Goal: Task Accomplishment & Management: Manage account settings

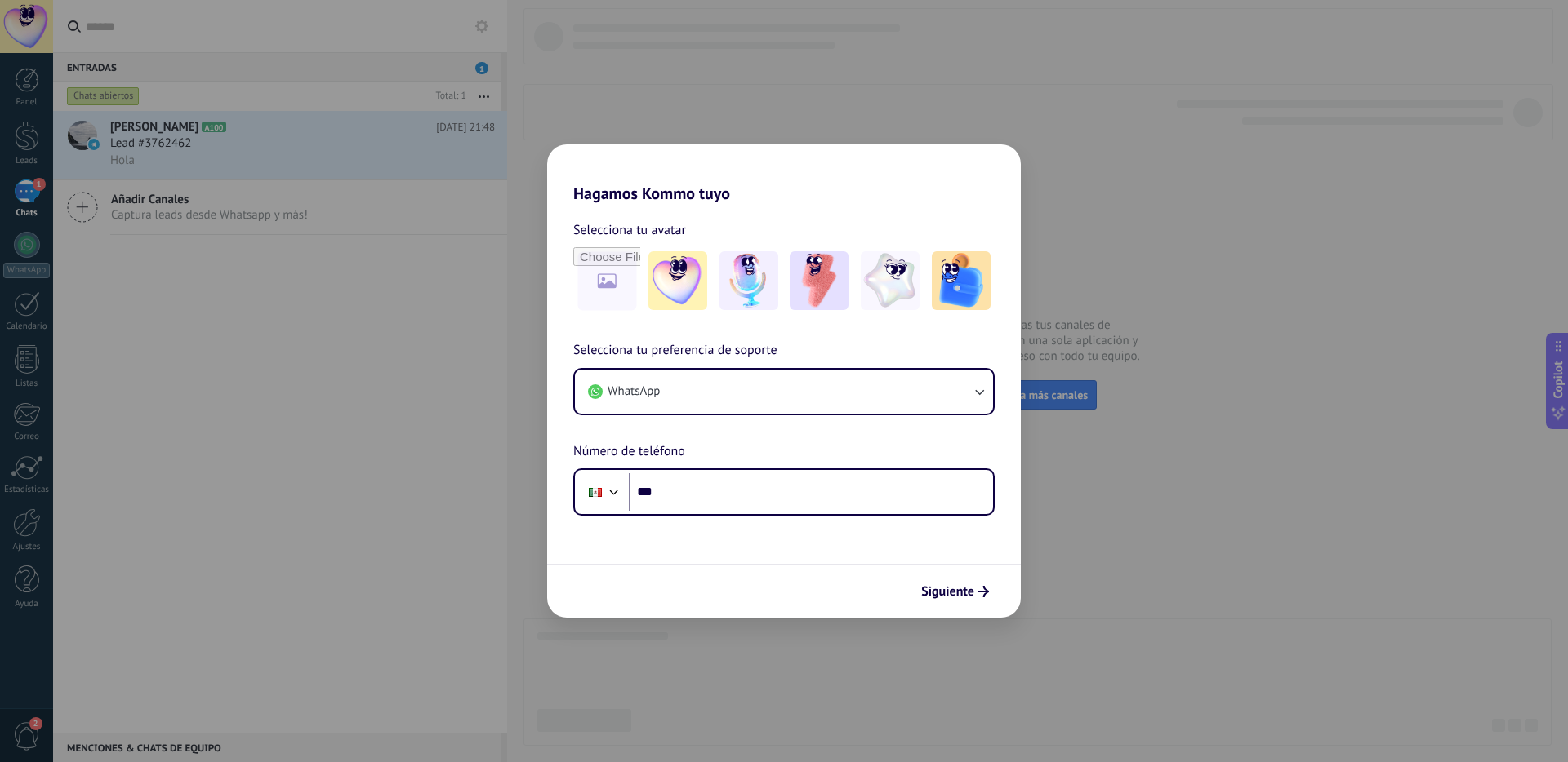
click at [240, 366] on div "Hagamos Kommo tuyo Selecciona tu avatar Selecciona tu preferencia de soporte Wh…" at bounding box center [784, 381] width 1568 height 762
click at [954, 588] on span "Siguiente" at bounding box center [947, 591] width 53 height 11
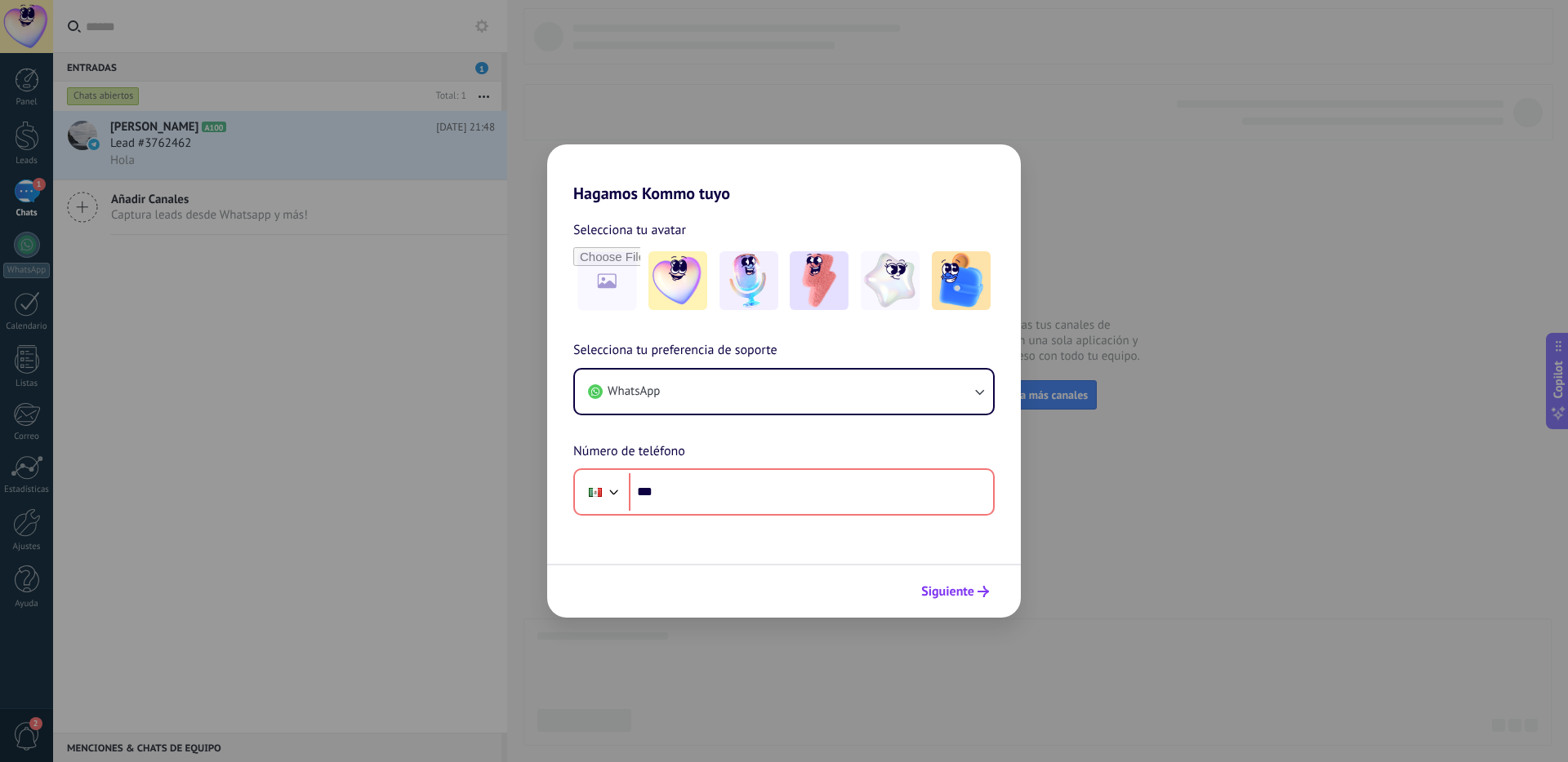
click at [954, 588] on span "Siguiente" at bounding box center [947, 591] width 53 height 11
click at [862, 397] on button "WhatsApp" at bounding box center [783, 391] width 418 height 44
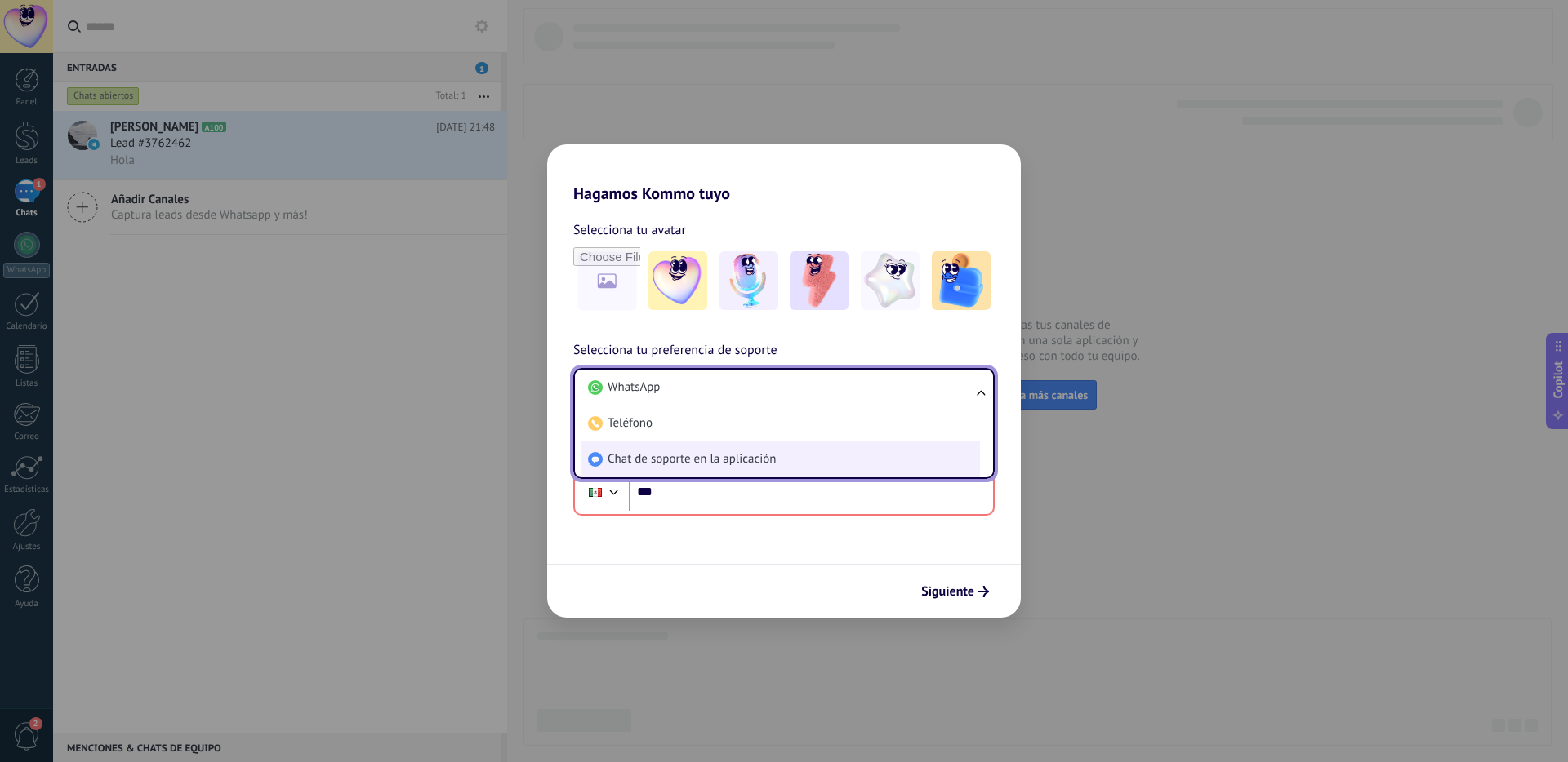
click at [702, 464] on span "Chat de soporte en la aplicación" at bounding box center [692, 459] width 168 height 16
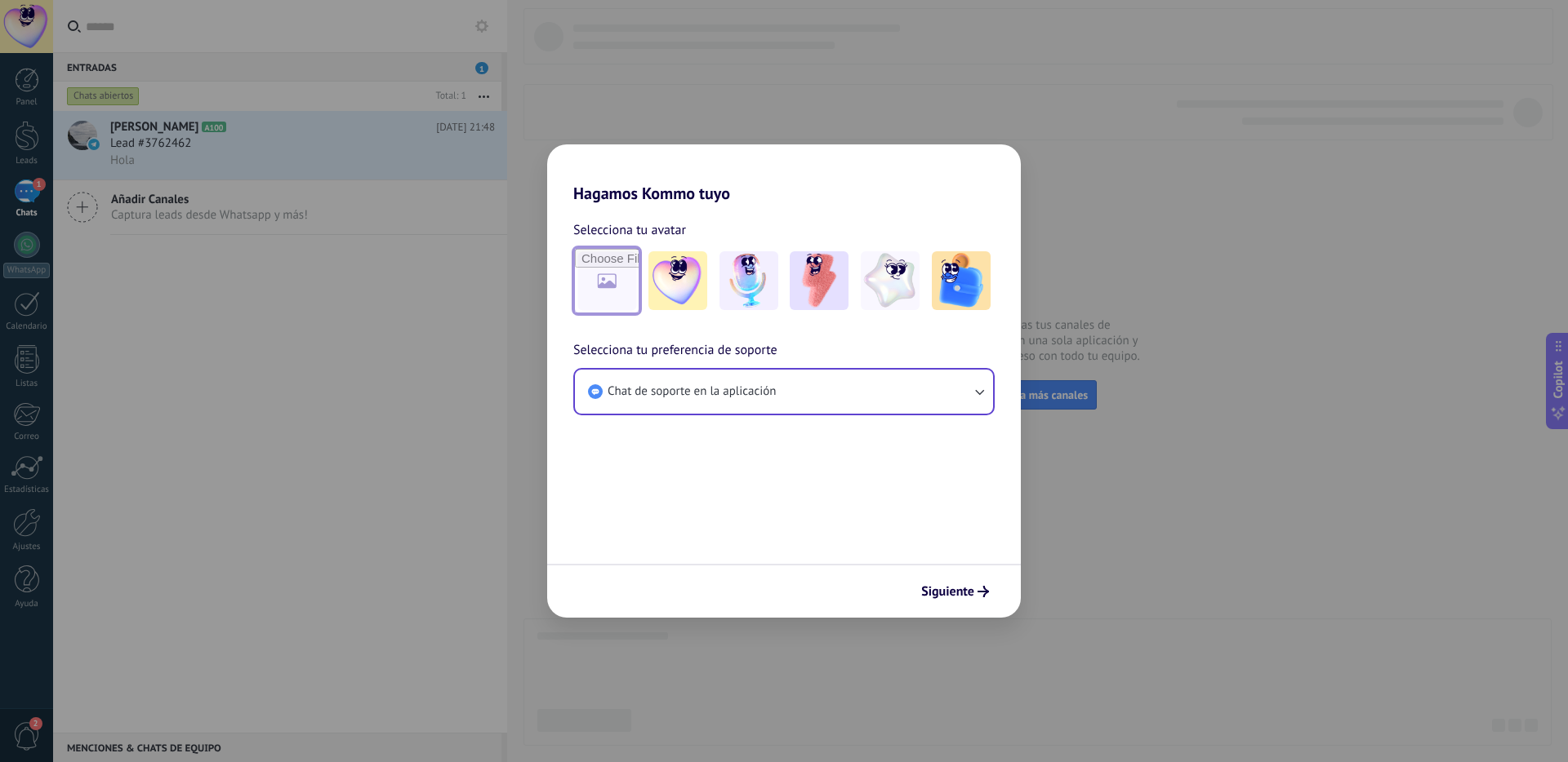
click at [610, 292] on input "file" at bounding box center [607, 281] width 64 height 64
drag, startPoint x: 948, startPoint y: 608, endPoint x: 950, endPoint y: 595, distance: 13.2
click at [948, 606] on div "Siguiente" at bounding box center [784, 590] width 474 height 54
click at [951, 594] on span "Siguiente" at bounding box center [947, 591] width 53 height 11
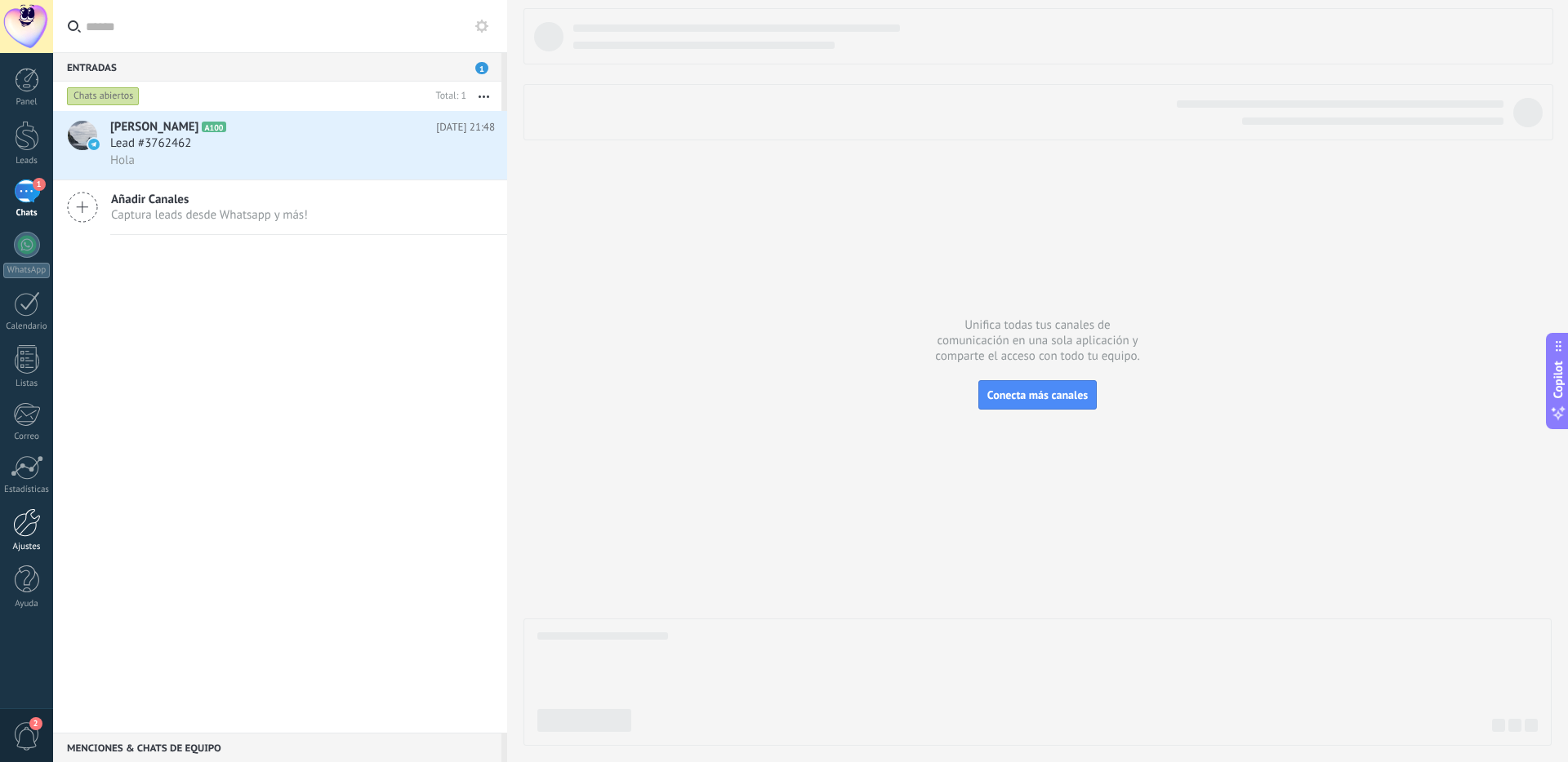
click at [40, 531] on div at bounding box center [26, 522] width 27 height 28
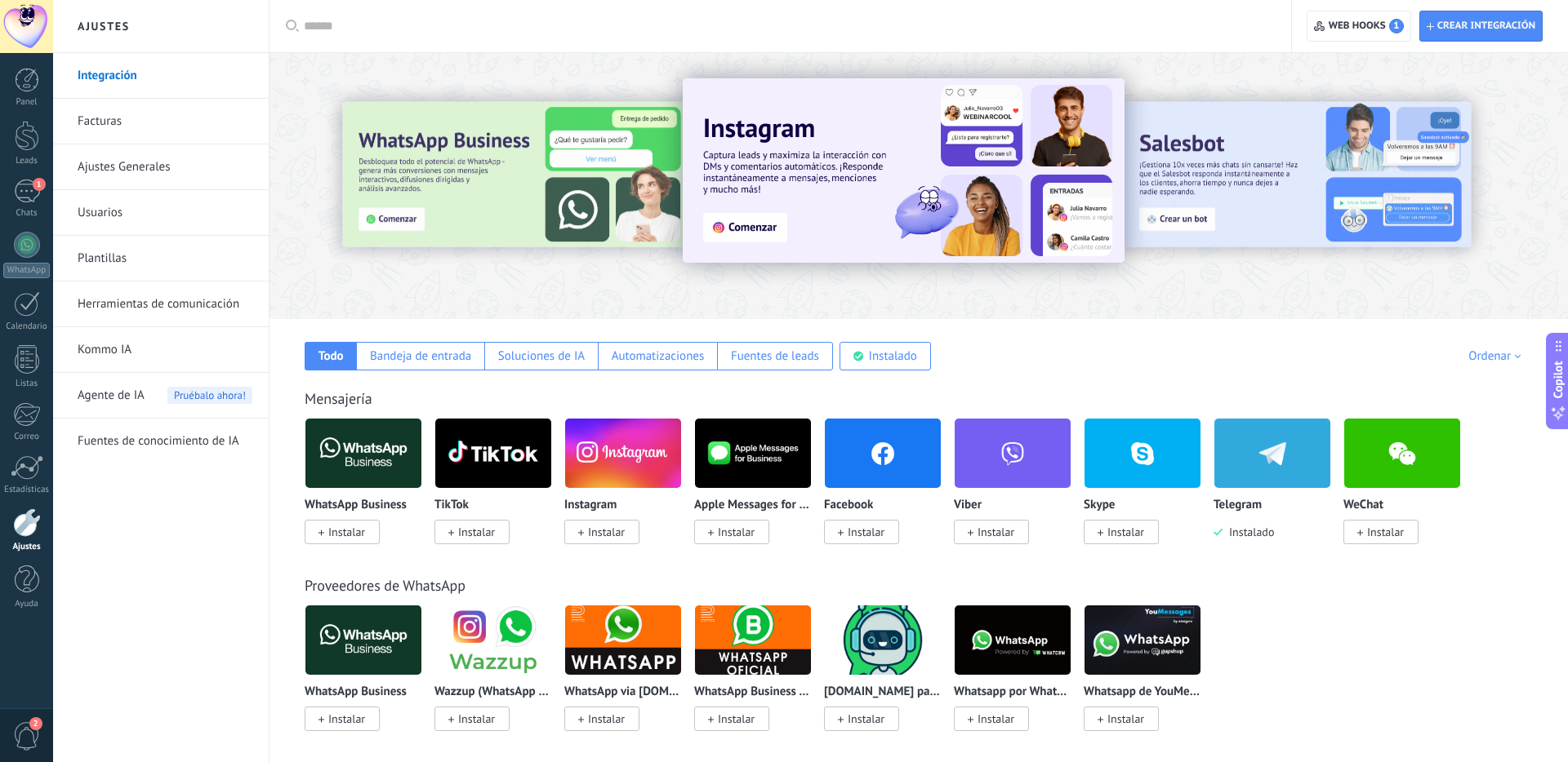
click at [37, 32] on div at bounding box center [26, 26] width 53 height 53
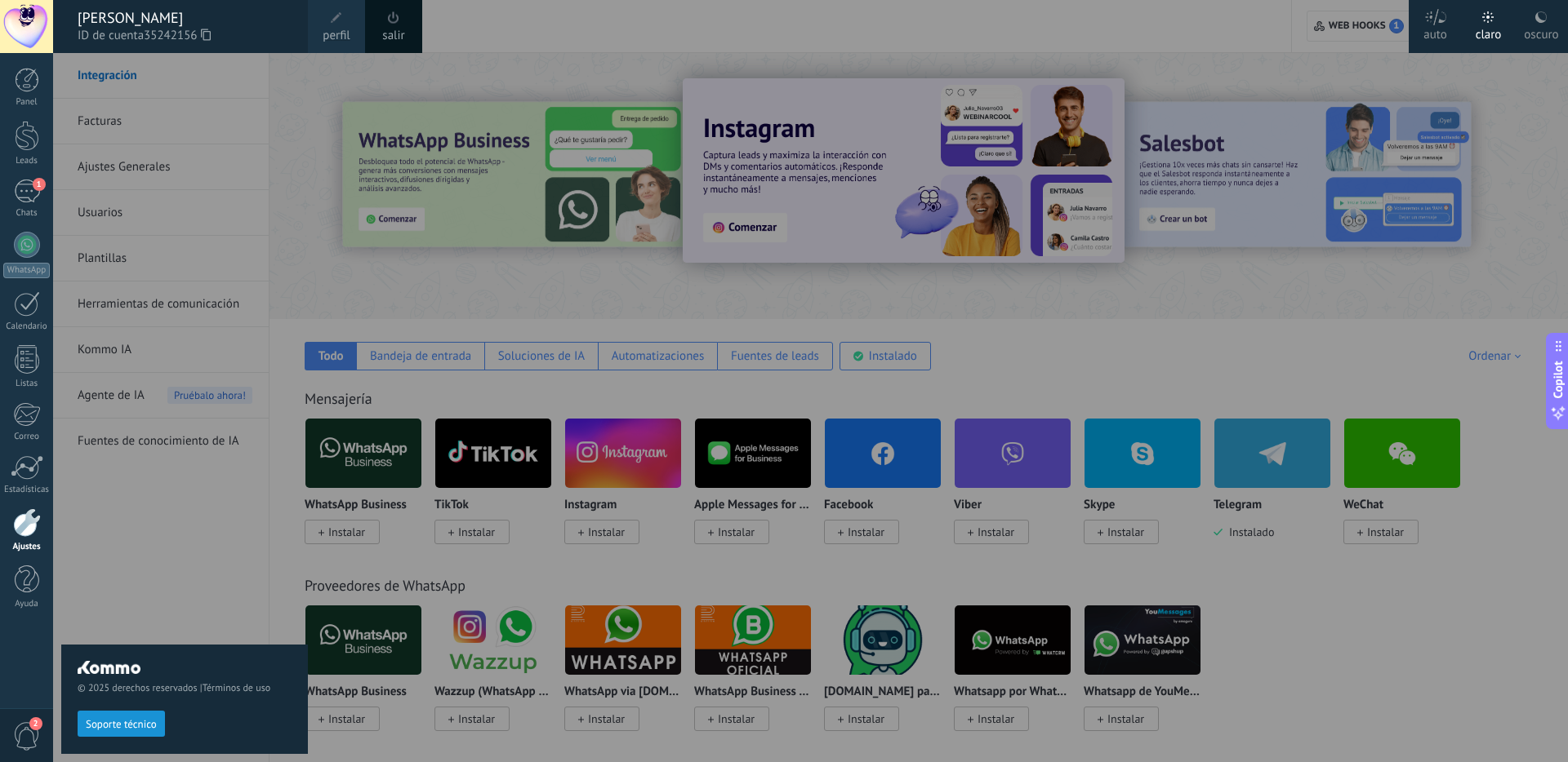
click at [199, 31] on span "35242156" at bounding box center [176, 36] width 67 height 18
drag, startPoint x: 282, startPoint y: 133, endPoint x: 222, endPoint y: 91, distance: 73.2
click at [282, 133] on div "© 2025 derechos reservados | Términos de uso Soporte técnico" at bounding box center [184, 407] width 246 height 709
click at [313, 33] on link "perfil" at bounding box center [336, 26] width 58 height 53
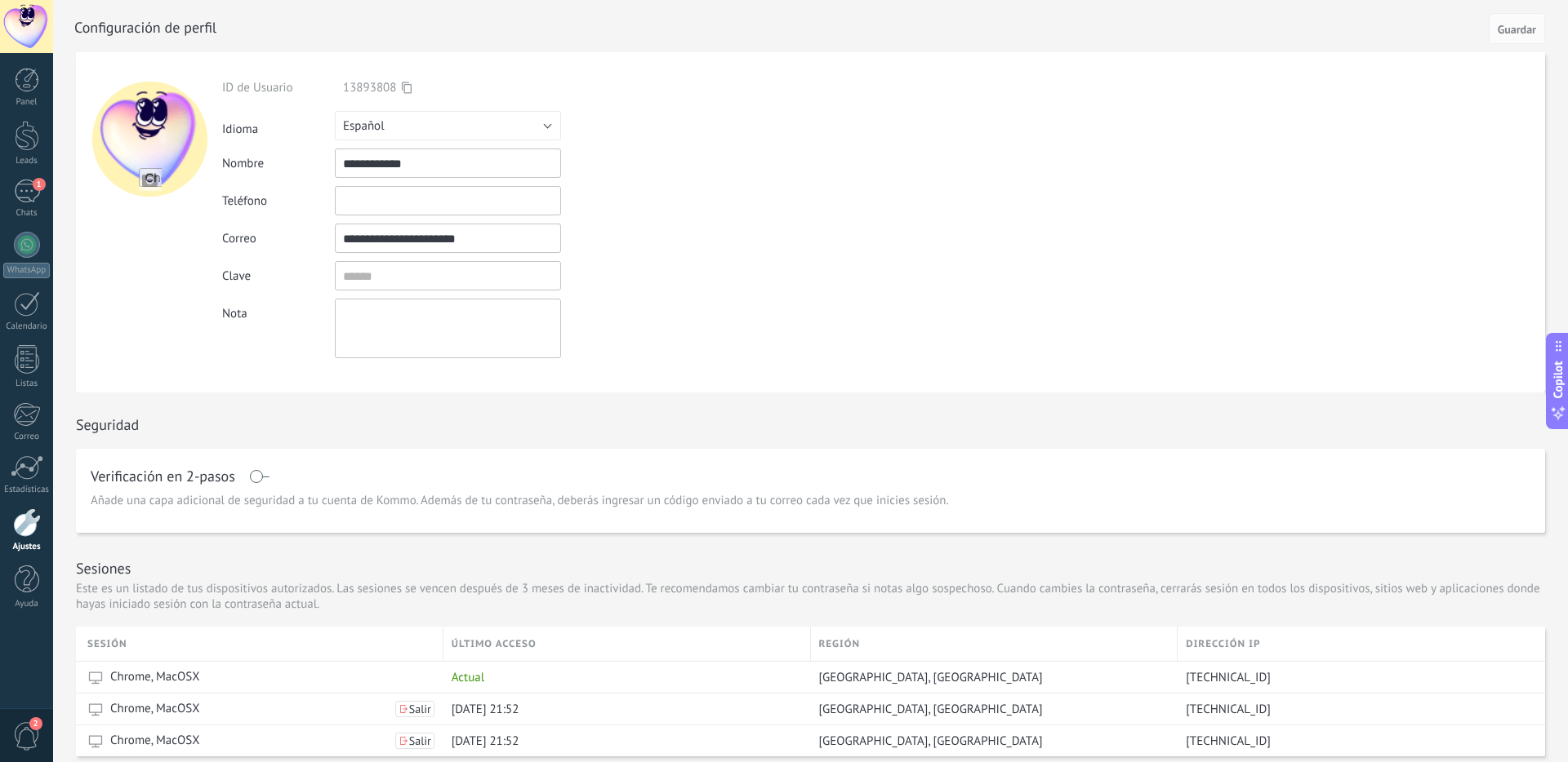
click at [18, 21] on div at bounding box center [26, 26] width 53 height 53
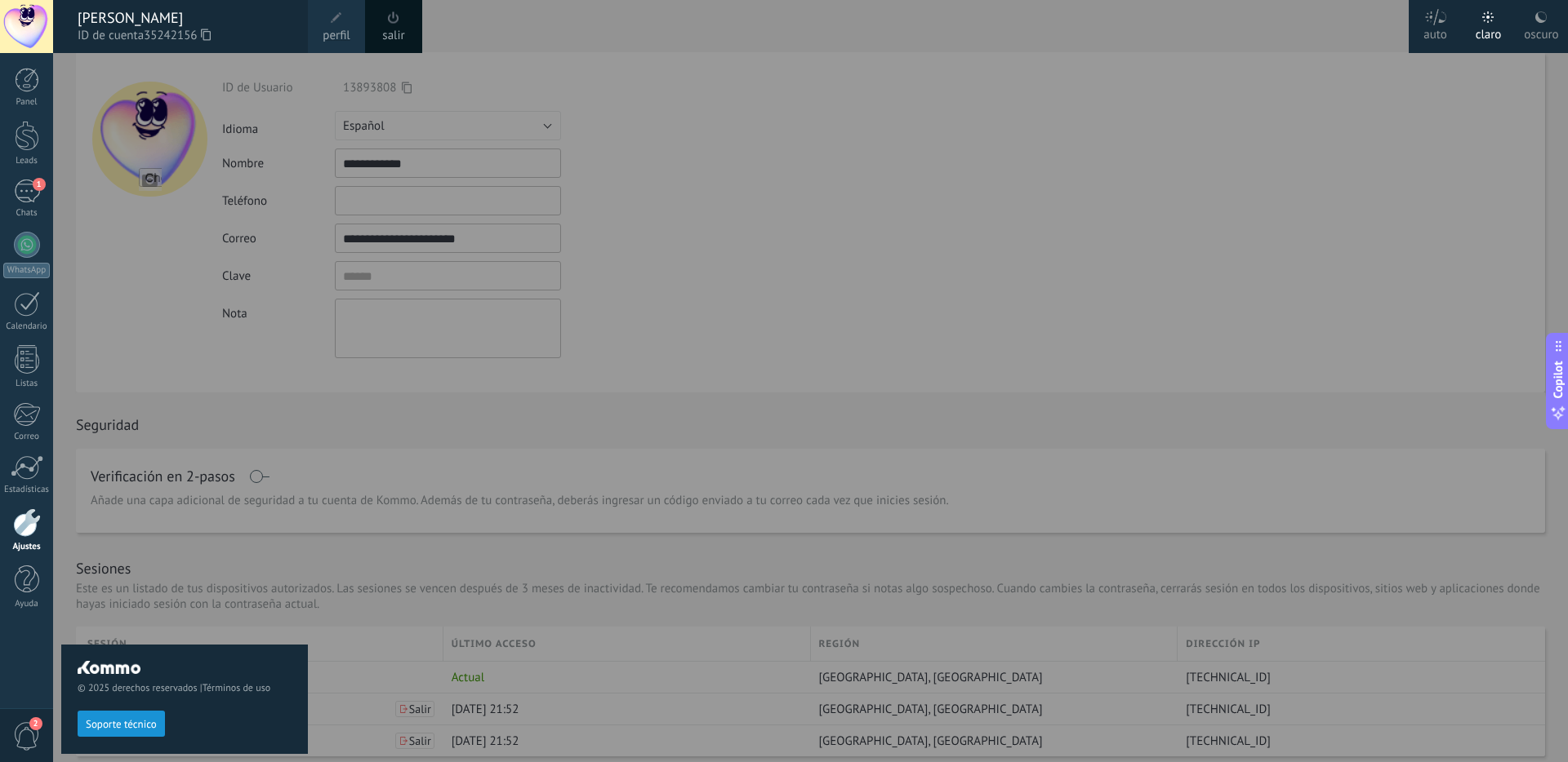
click at [159, 435] on div "© 2025 derechos reservados | Términos de uso Soporte técnico" at bounding box center [184, 407] width 246 height 709
click at [337, 610] on div at bounding box center [837, 381] width 1568 height 762
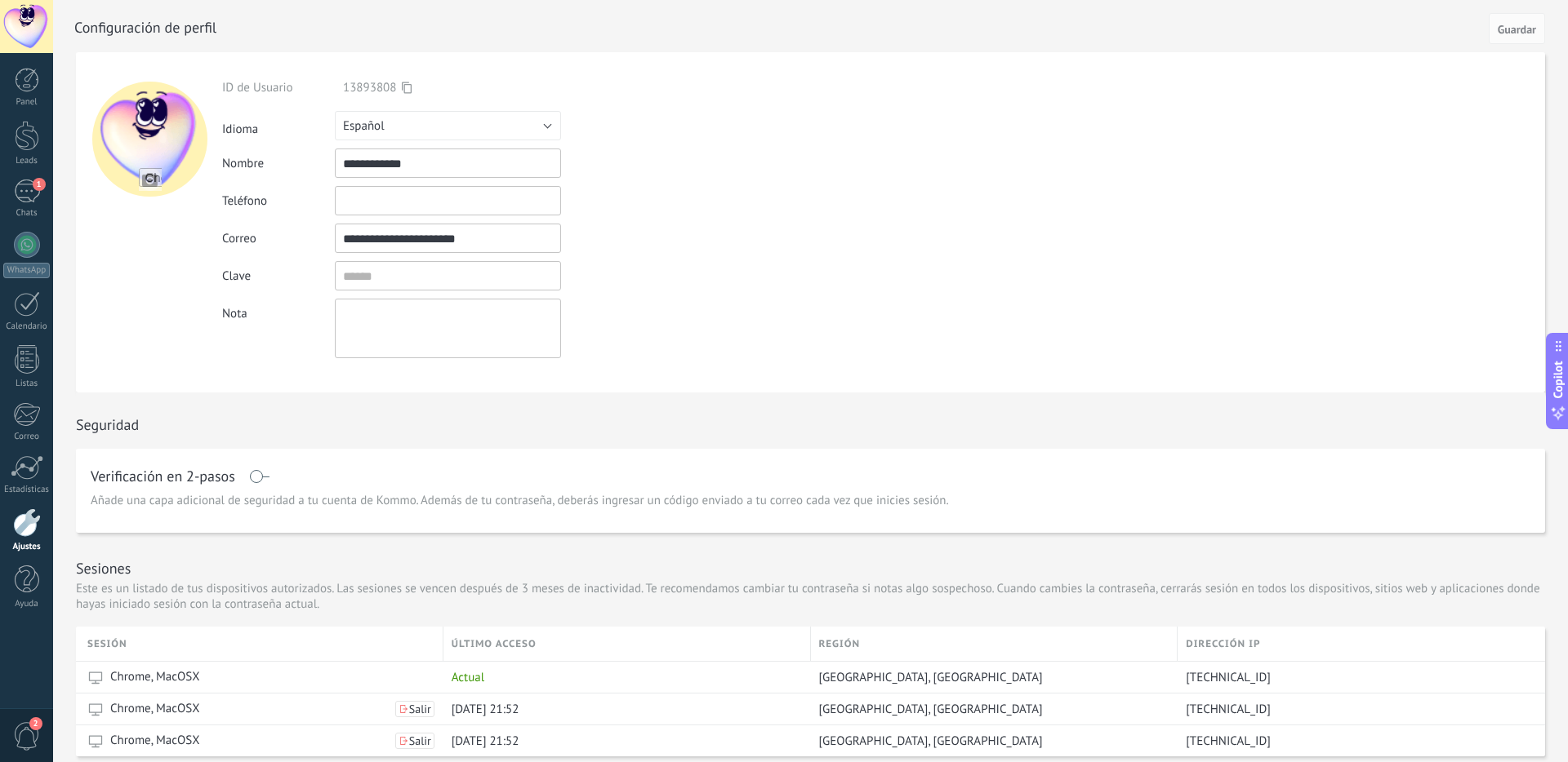
click at [32, 531] on div at bounding box center [26, 522] width 27 height 28
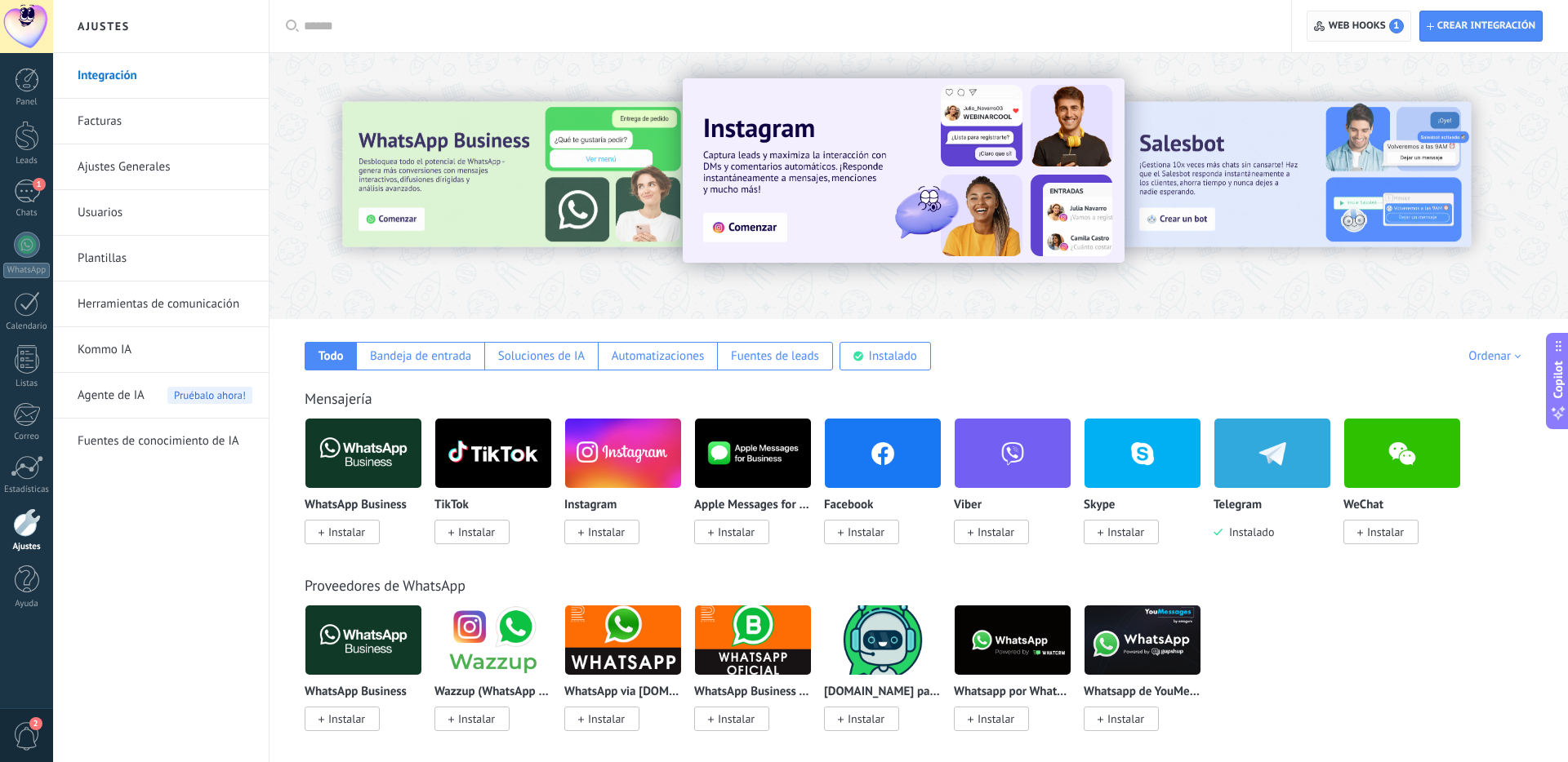
click at [1337, 30] on span "Web hooks 1" at bounding box center [1366, 26] width 75 height 15
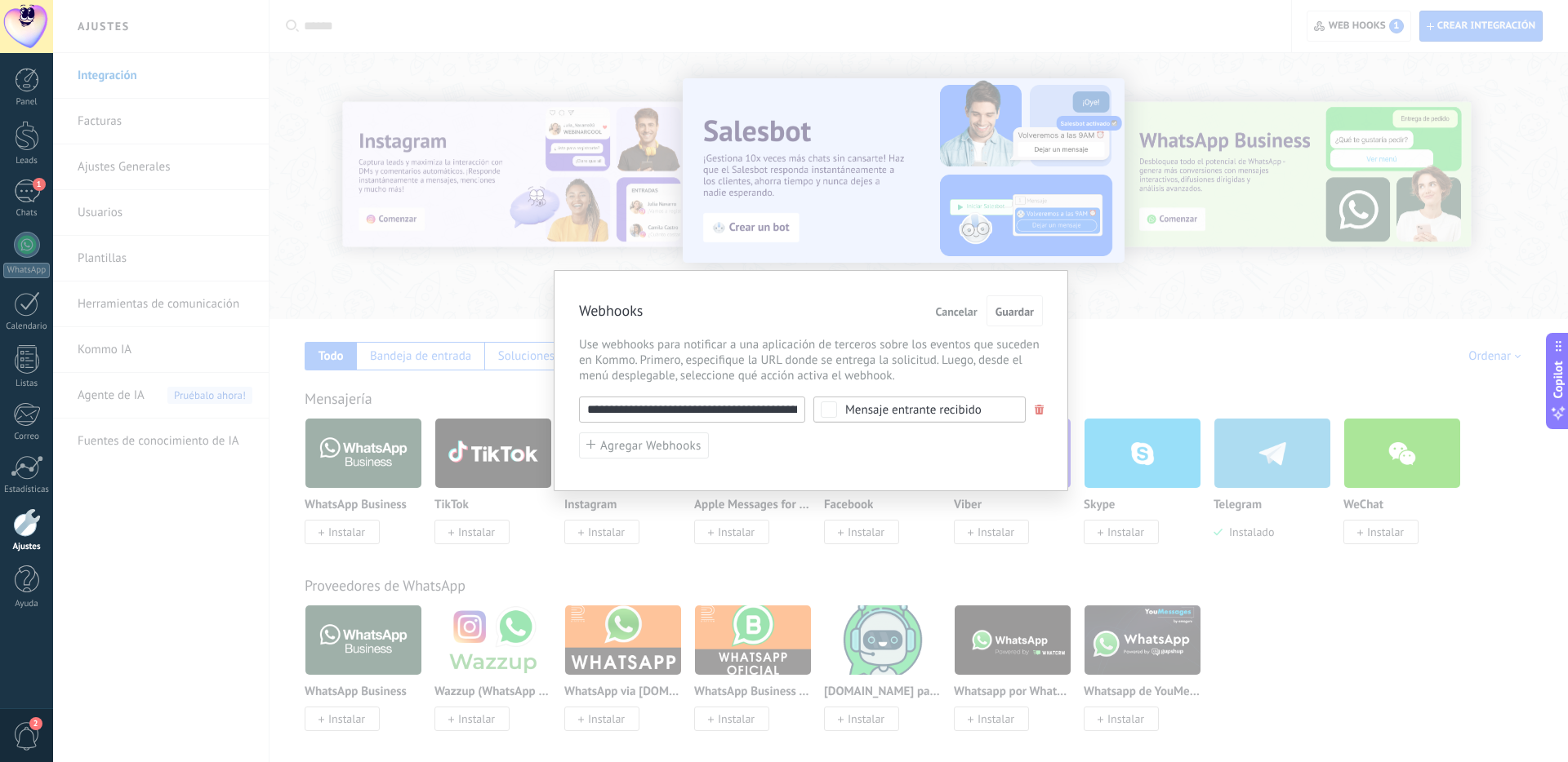
click at [731, 397] on input "**********" at bounding box center [692, 410] width 226 height 26
click at [725, 411] on input "**********" at bounding box center [692, 410] width 226 height 26
paste input "text"
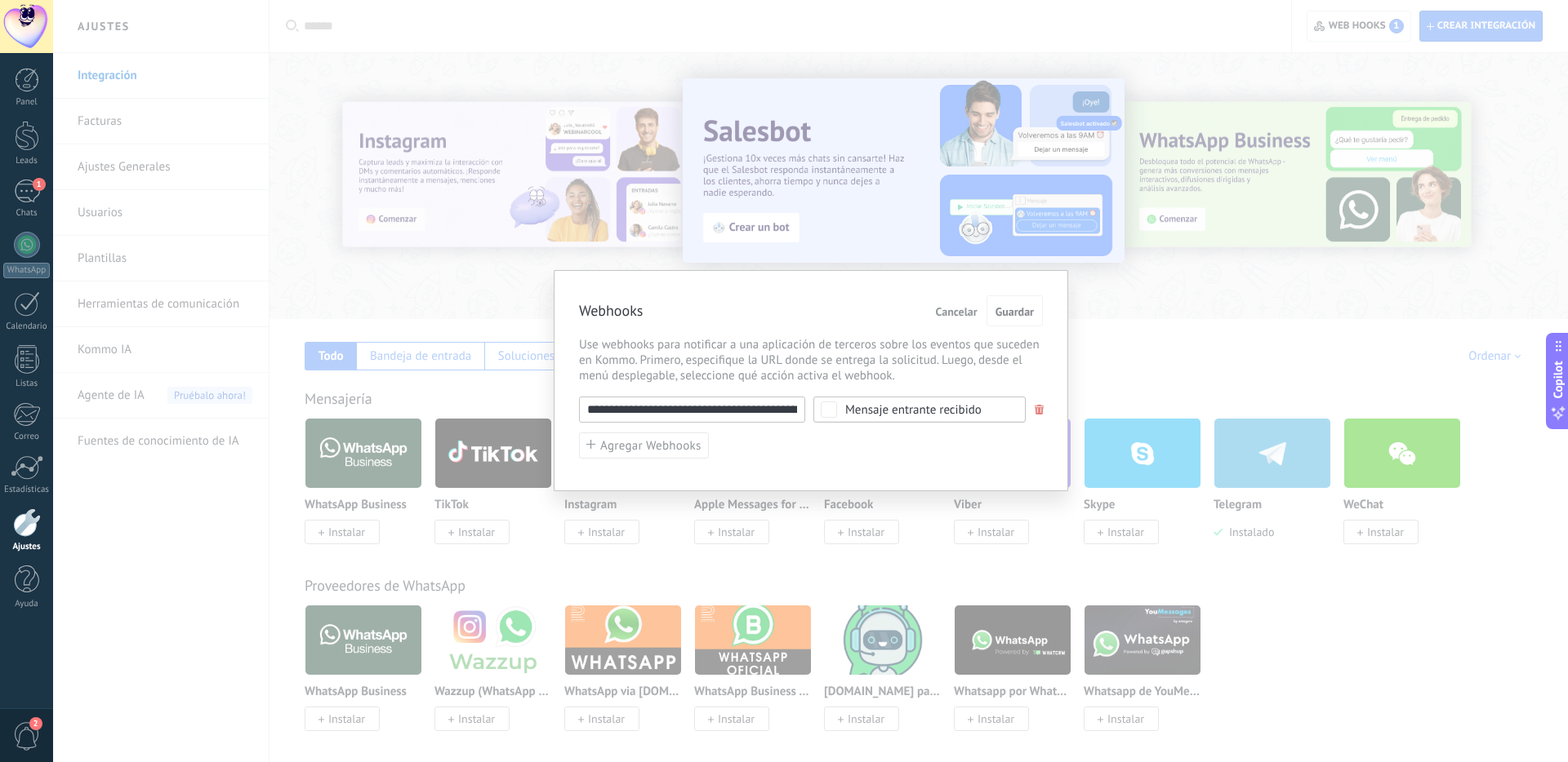
scroll to position [0, 239]
type input "**********"
click at [1016, 314] on span "Guardar" at bounding box center [1014, 312] width 39 height 11
